Goal: Transaction & Acquisition: Download file/media

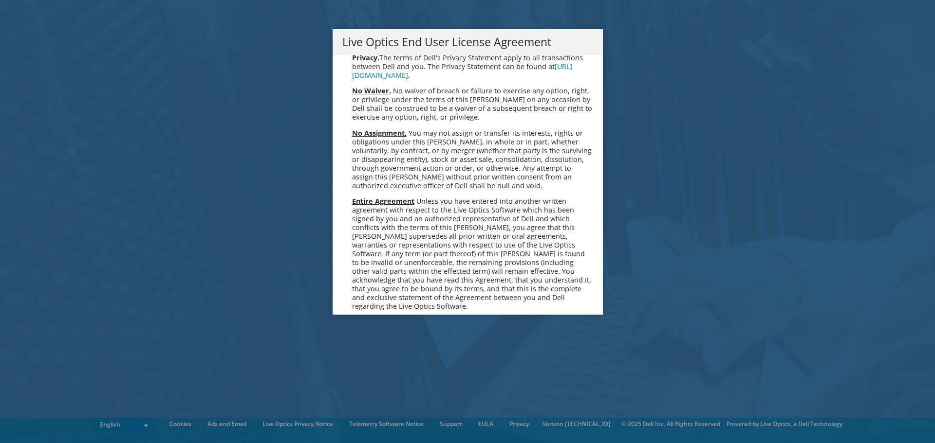
scroll to position [3681, 0]
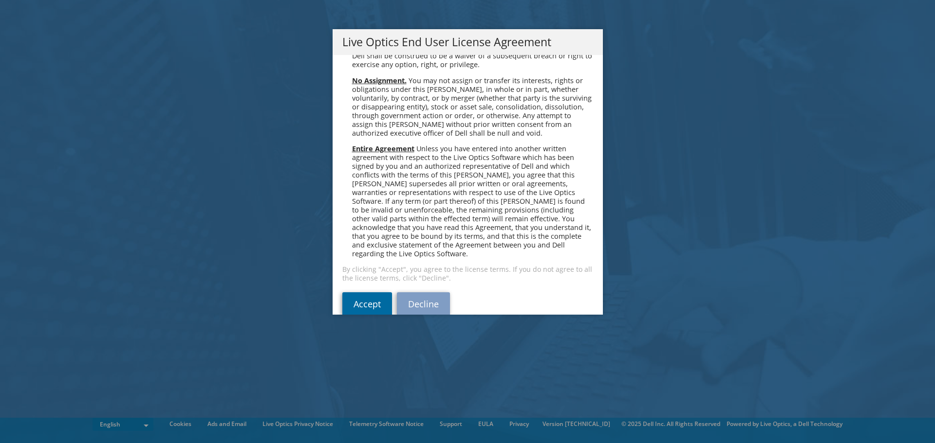
click at [368, 293] on link "Accept" at bounding box center [367, 304] width 50 height 23
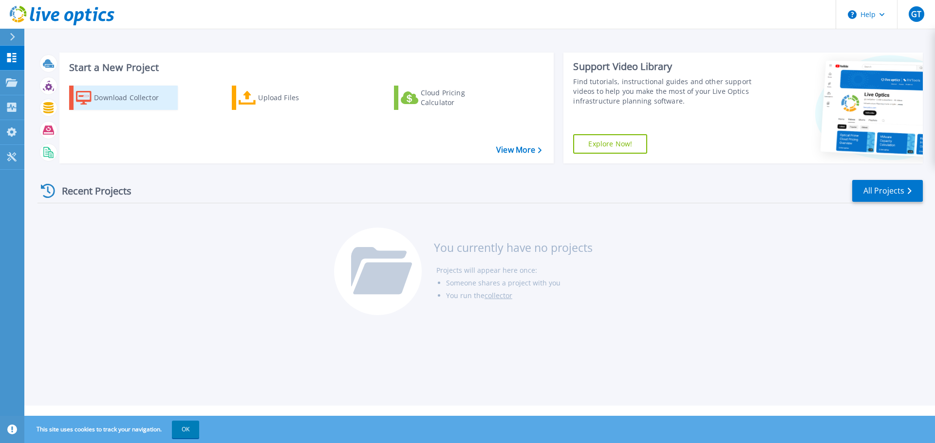
click at [135, 97] on div "Download Collector" at bounding box center [133, 97] width 78 height 19
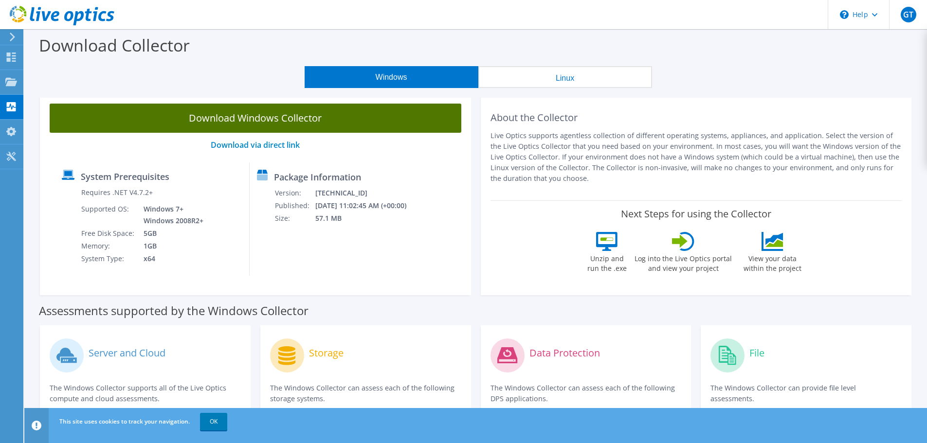
click at [315, 119] on link "Download Windows Collector" at bounding box center [256, 118] width 412 height 29
